Goal: Task Accomplishment & Management: Manage account settings

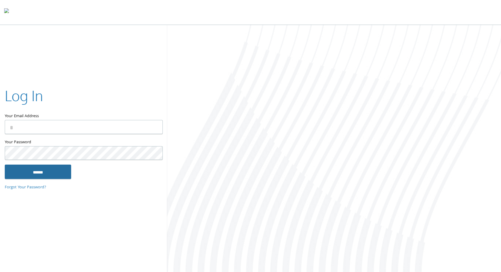
type input "**********"
click at [36, 175] on input "******" at bounding box center [38, 172] width 66 height 14
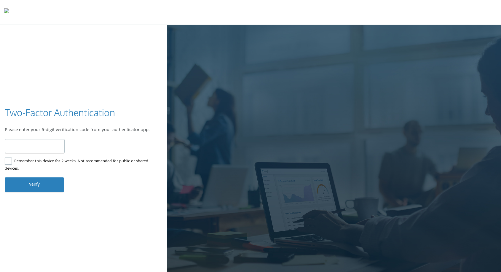
click at [55, 149] on input "number" at bounding box center [35, 146] width 60 height 14
type input "******"
